Goal: Information Seeking & Learning: Learn about a topic

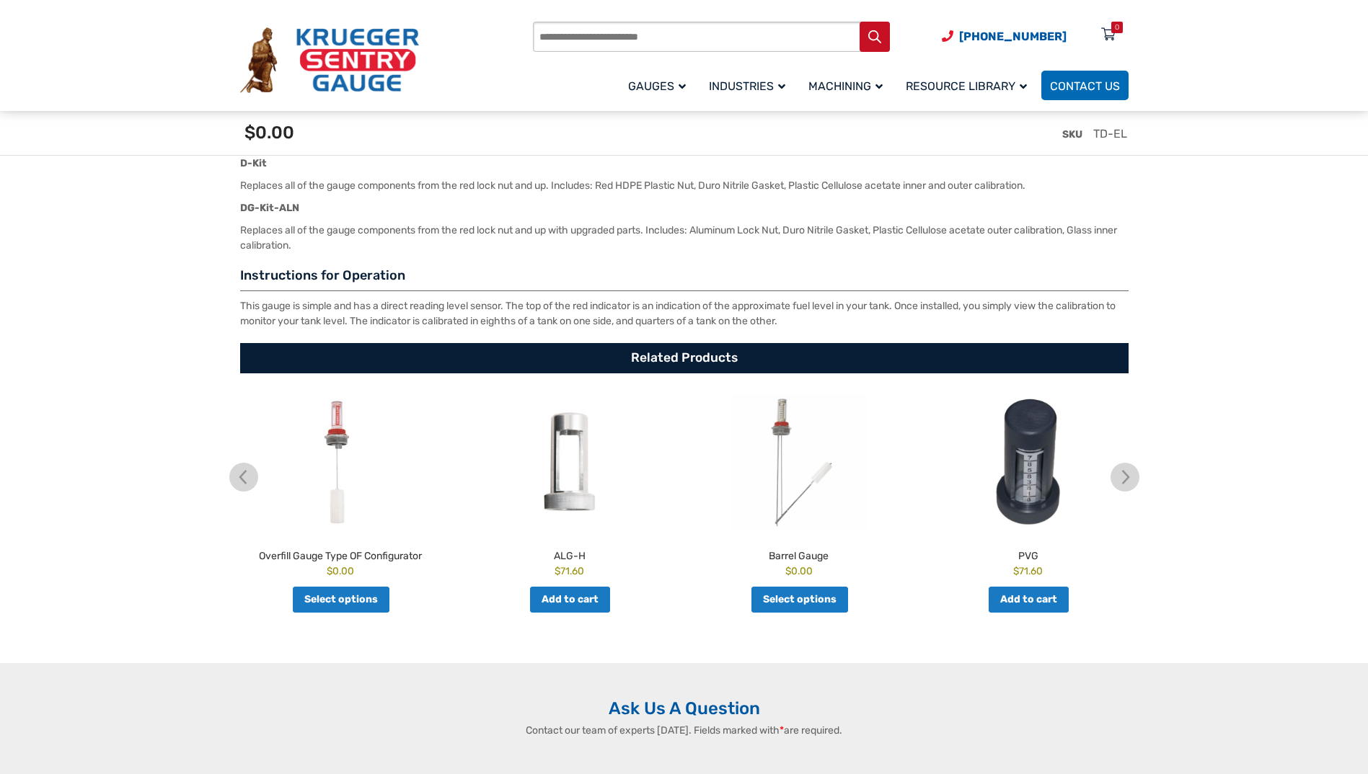
scroll to position [2471, 0]
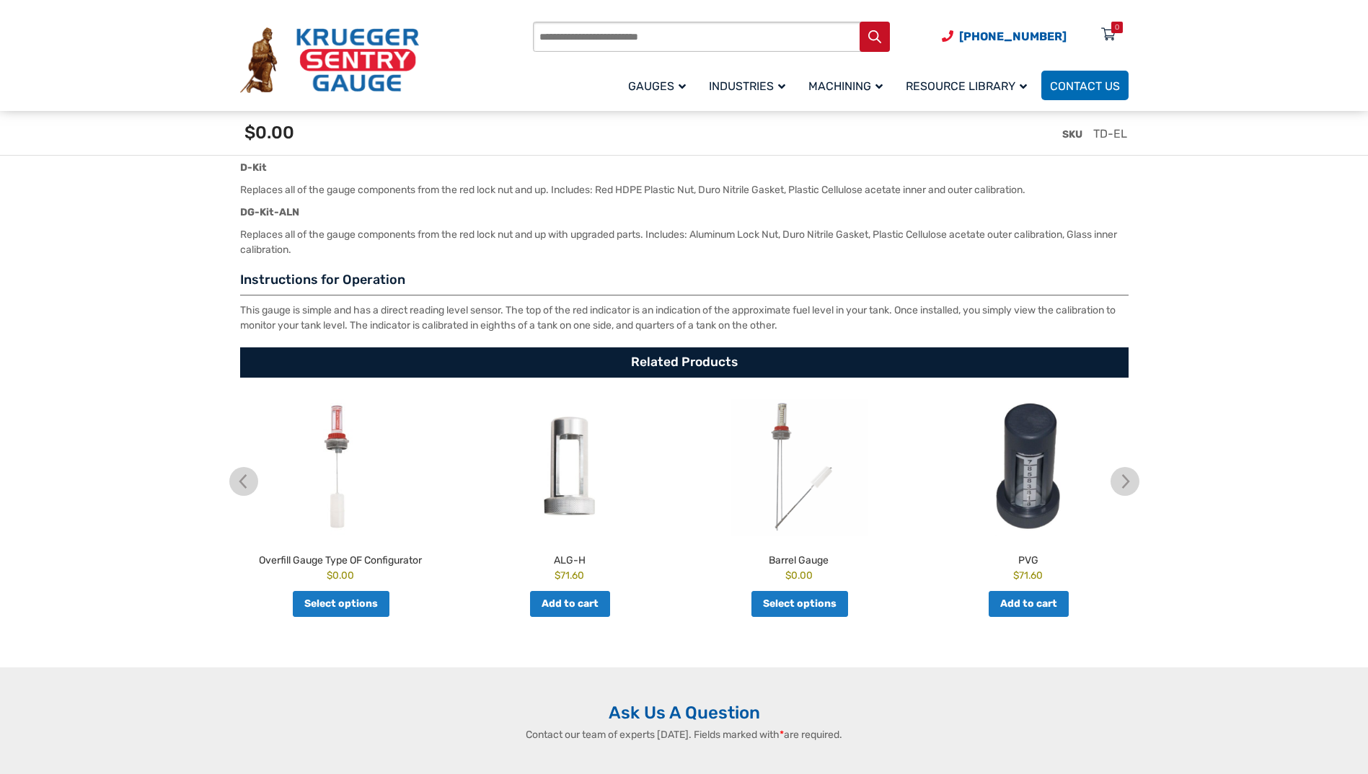
click at [810, 611] on link "Select options" at bounding box center [799, 604] width 97 height 26
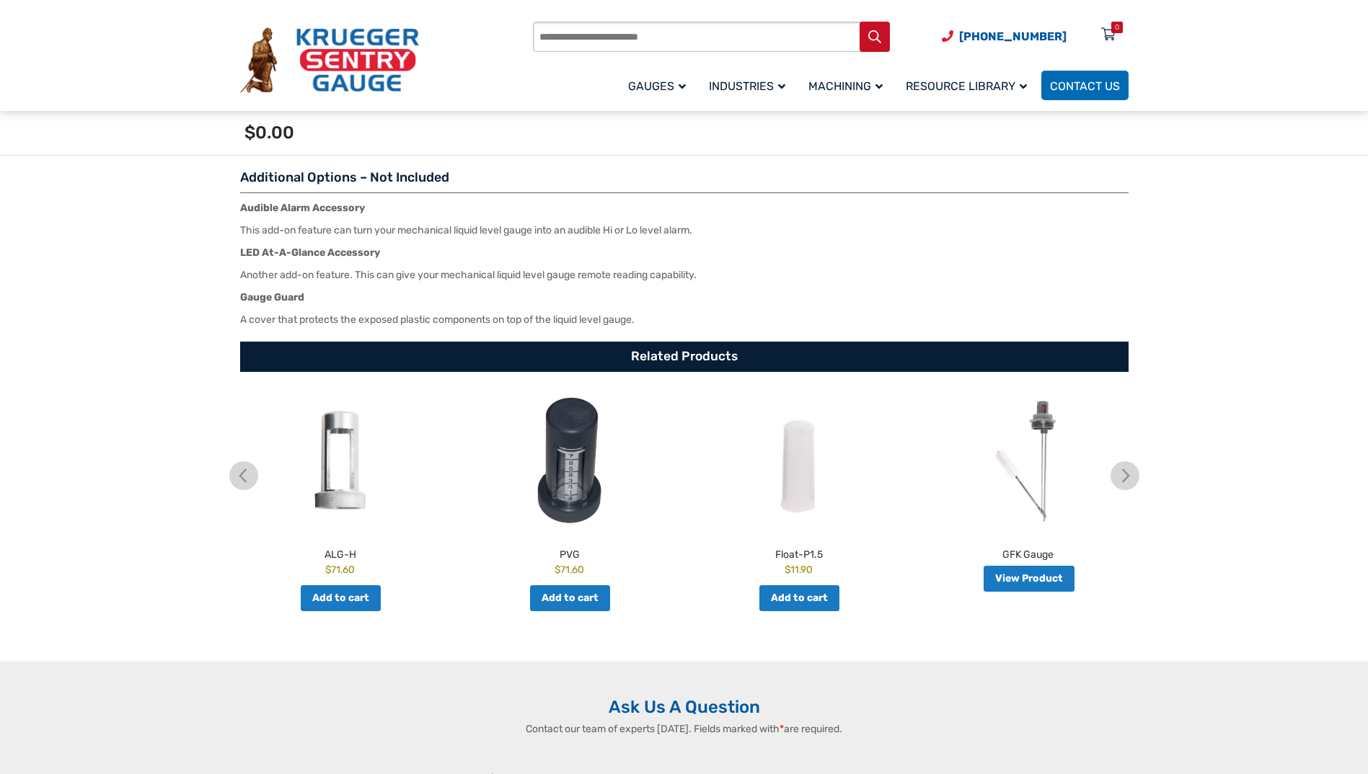
scroll to position [2221, 0]
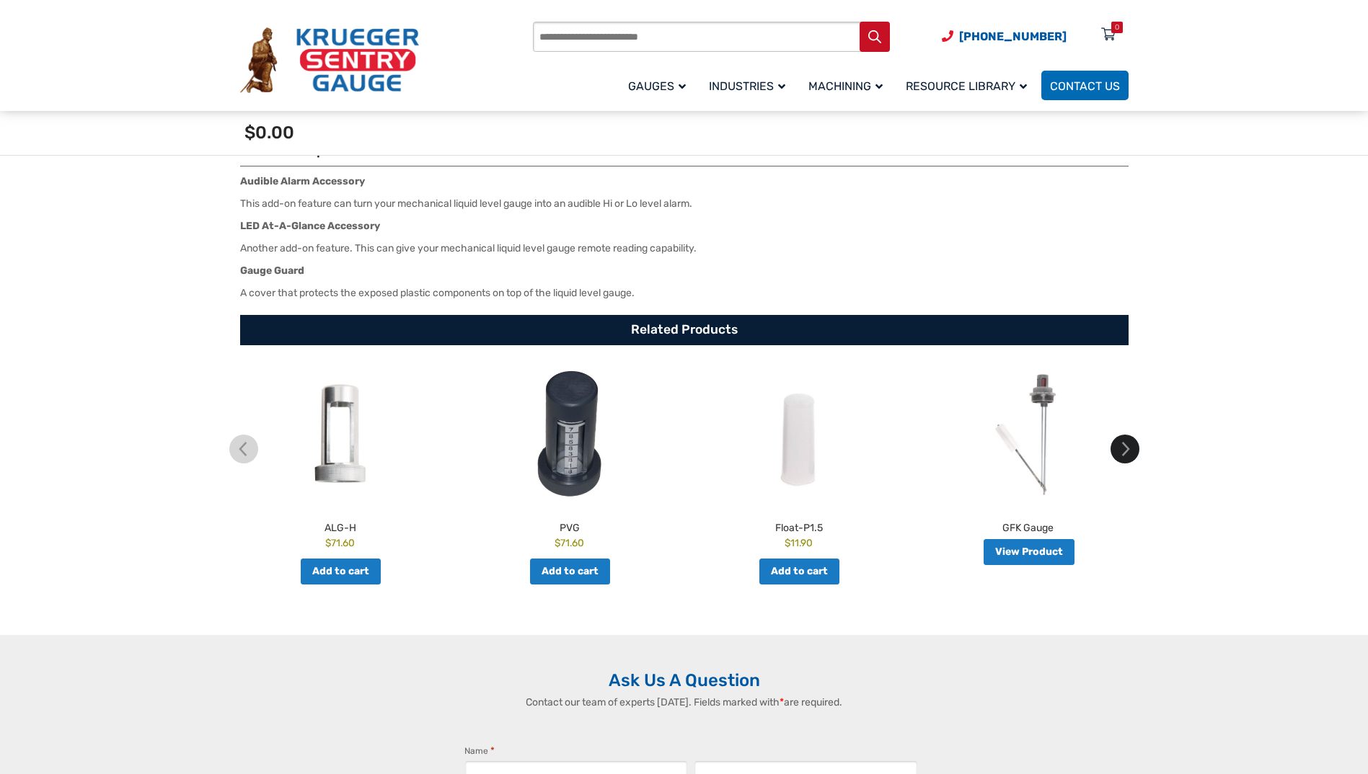
click at [1130, 445] on img at bounding box center [1124, 449] width 29 height 29
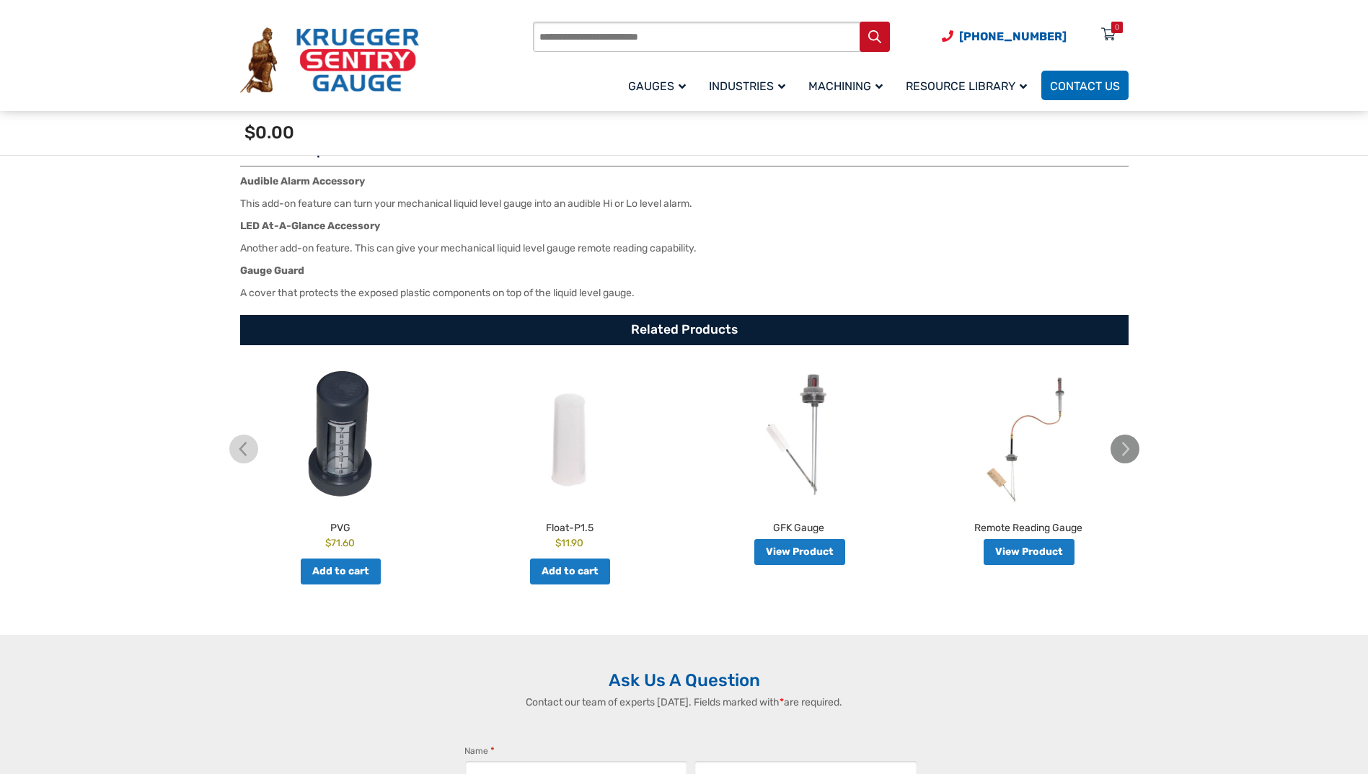
click at [1130, 445] on img at bounding box center [1124, 449] width 29 height 29
click at [241, 450] on img at bounding box center [243, 449] width 29 height 29
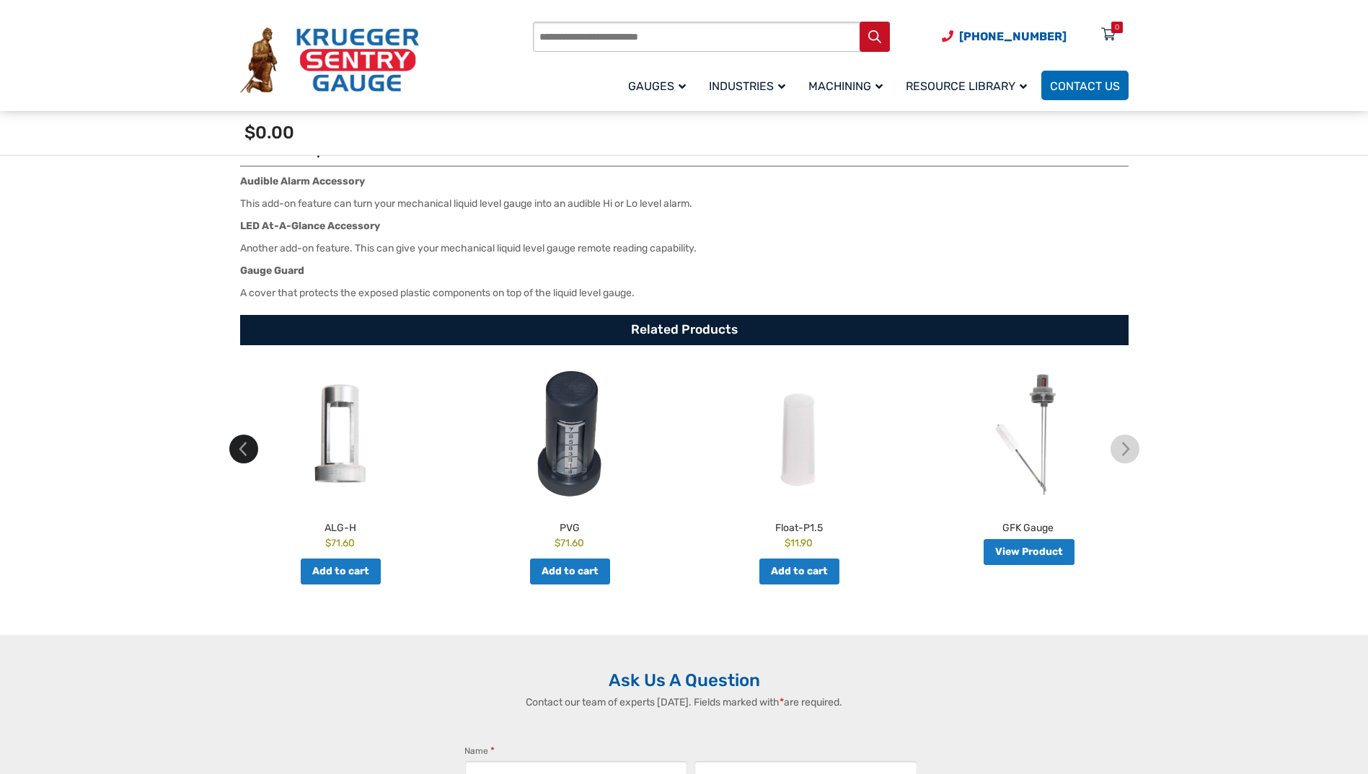
click at [241, 450] on img at bounding box center [243, 449] width 29 height 29
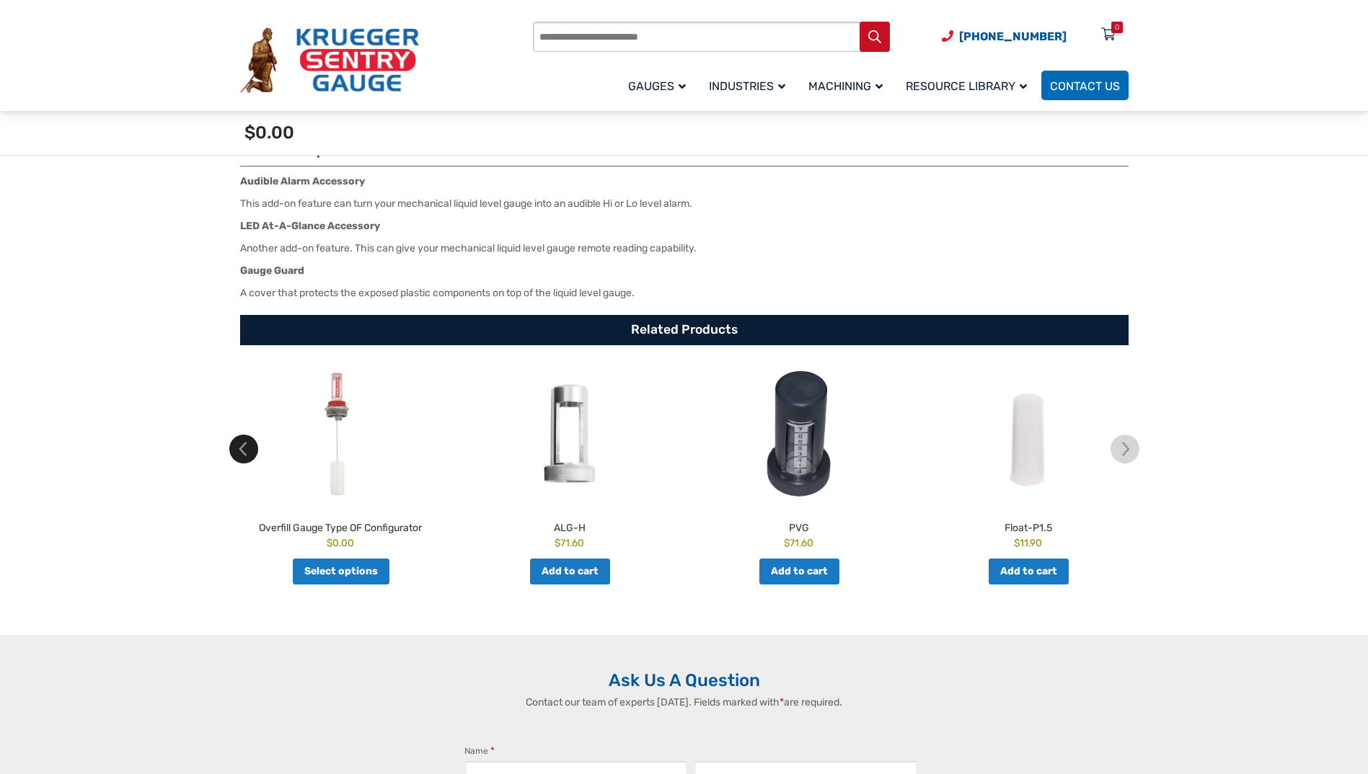
click at [241, 450] on img at bounding box center [243, 449] width 29 height 29
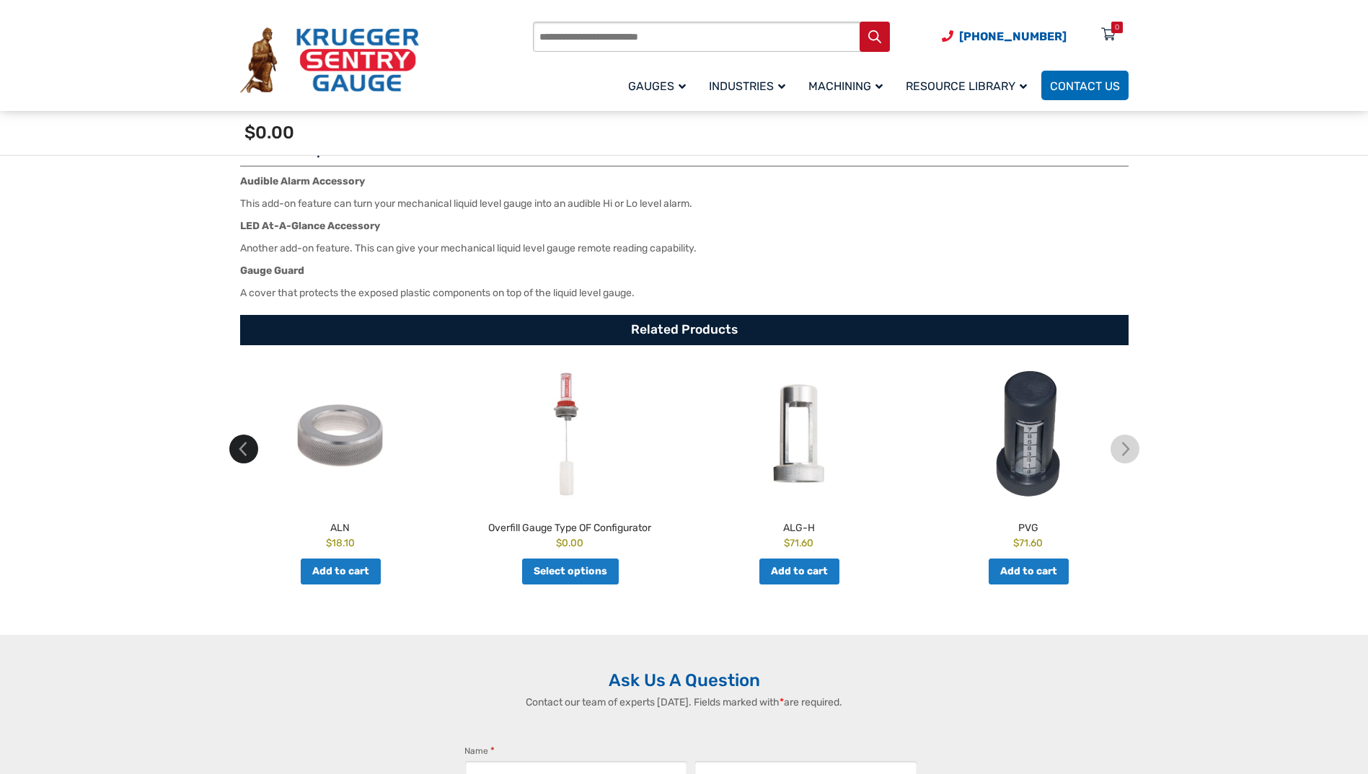
click at [241, 450] on img at bounding box center [243, 449] width 29 height 29
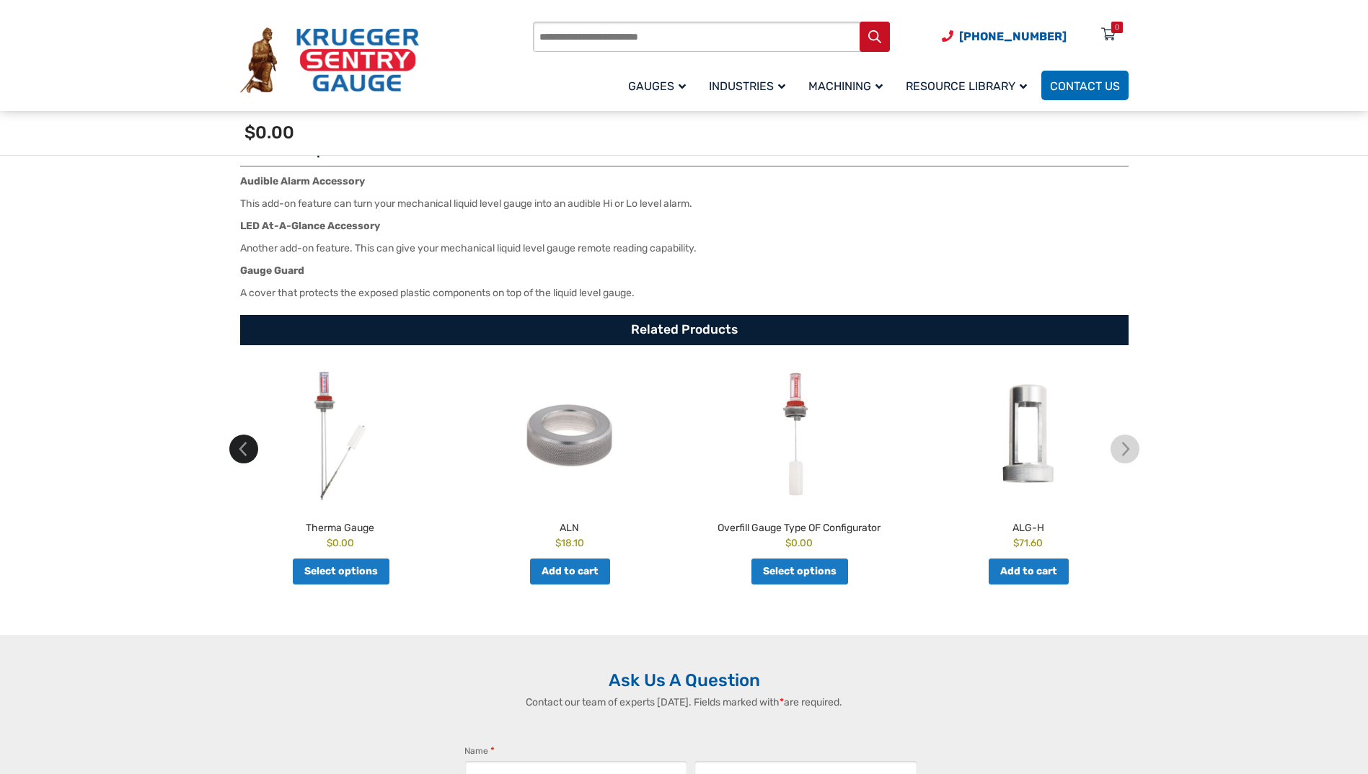
click at [241, 450] on img at bounding box center [243, 449] width 29 height 29
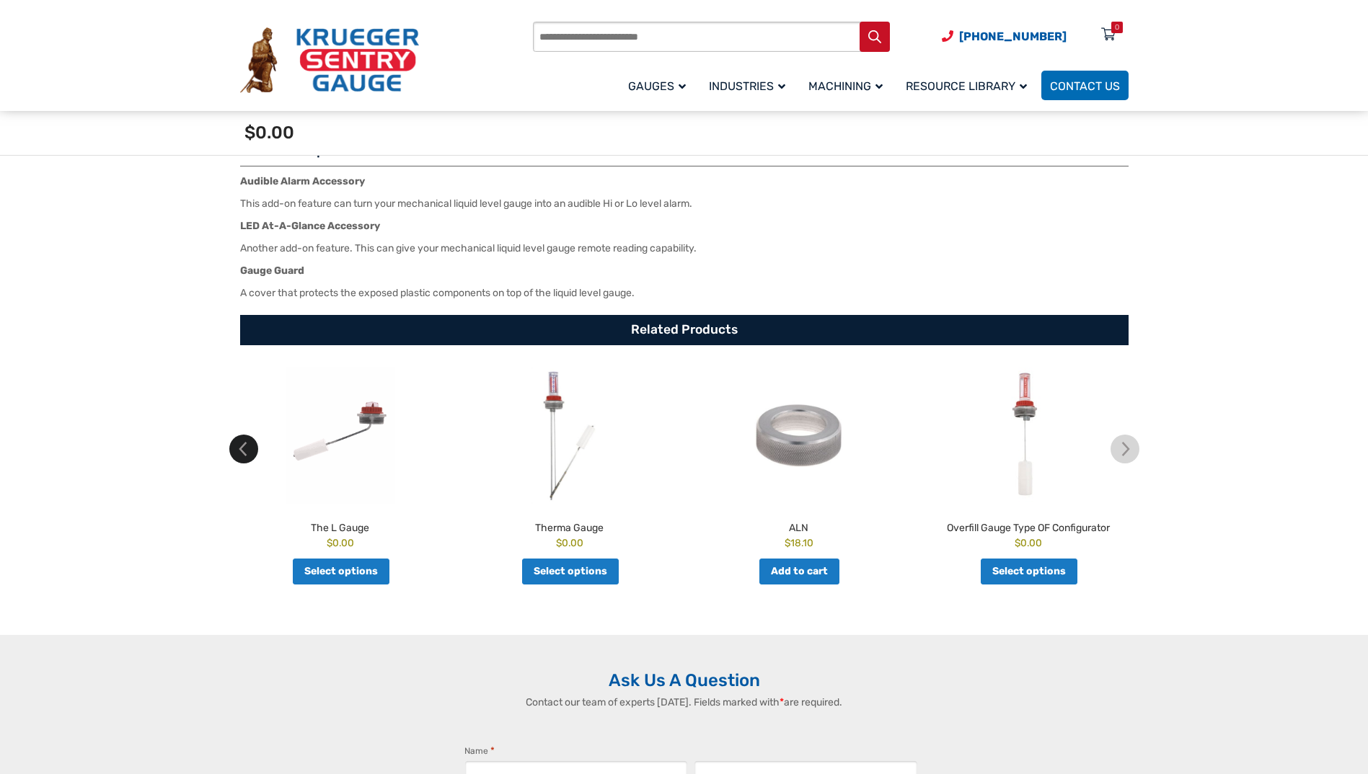
click at [241, 450] on img at bounding box center [243, 449] width 29 height 29
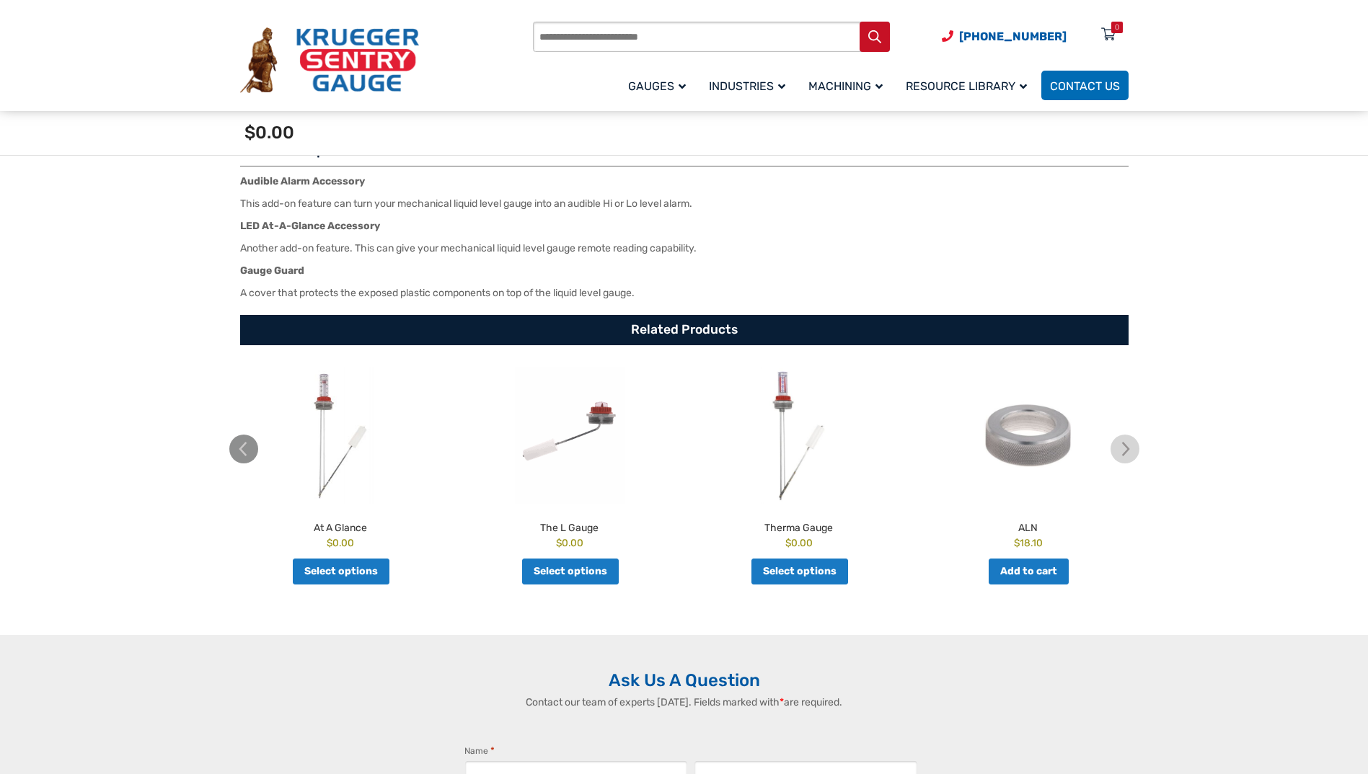
click at [241, 450] on img at bounding box center [243, 449] width 29 height 29
click at [324, 399] on img at bounding box center [340, 435] width 222 height 137
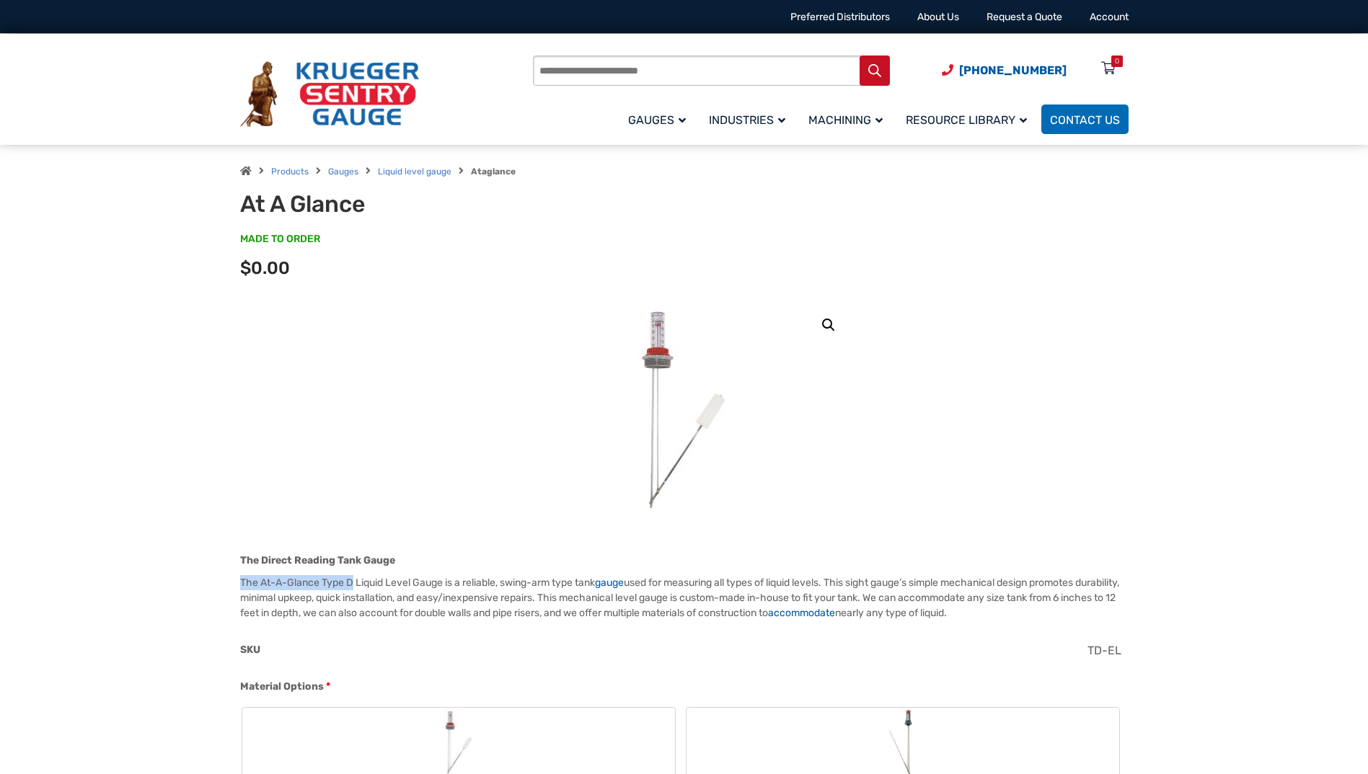
drag, startPoint x: 241, startPoint y: 579, endPoint x: 352, endPoint y: 580, distance: 111.0
click at [352, 580] on p "The At-A-Glance Type D Liquid Level Gauge is a reliable, swing-arm type tank ga…" at bounding box center [684, 597] width 888 height 45
drag, startPoint x: 352, startPoint y: 580, endPoint x: 317, endPoint y: 580, distance: 34.6
copy p "The At-A-Glance Type D"
